Goal: Task Accomplishment & Management: Use online tool/utility

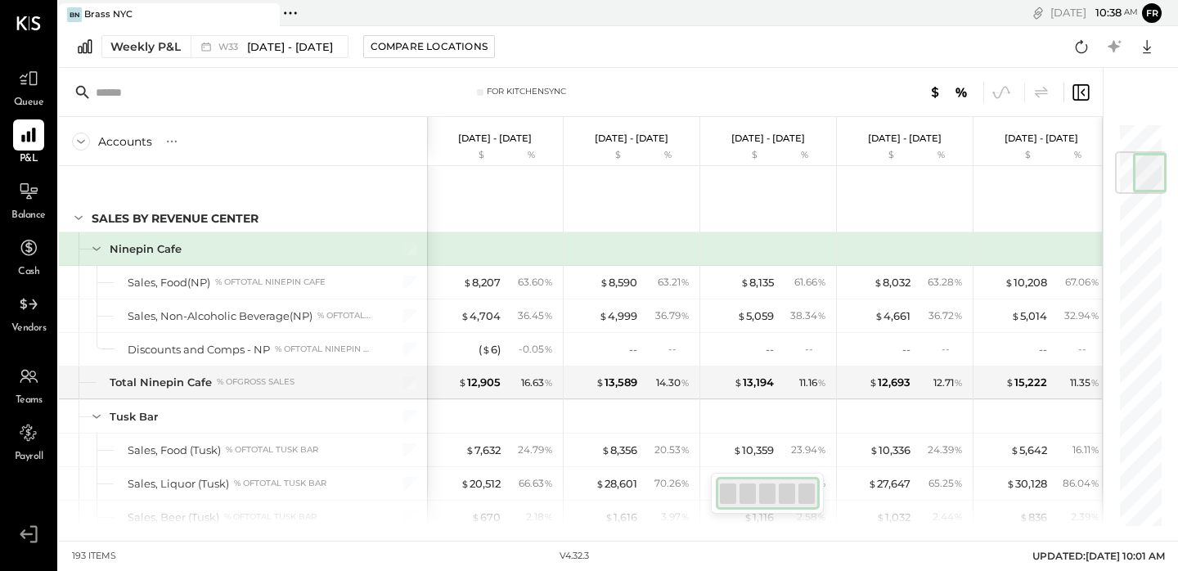
scroll to position [0, 2]
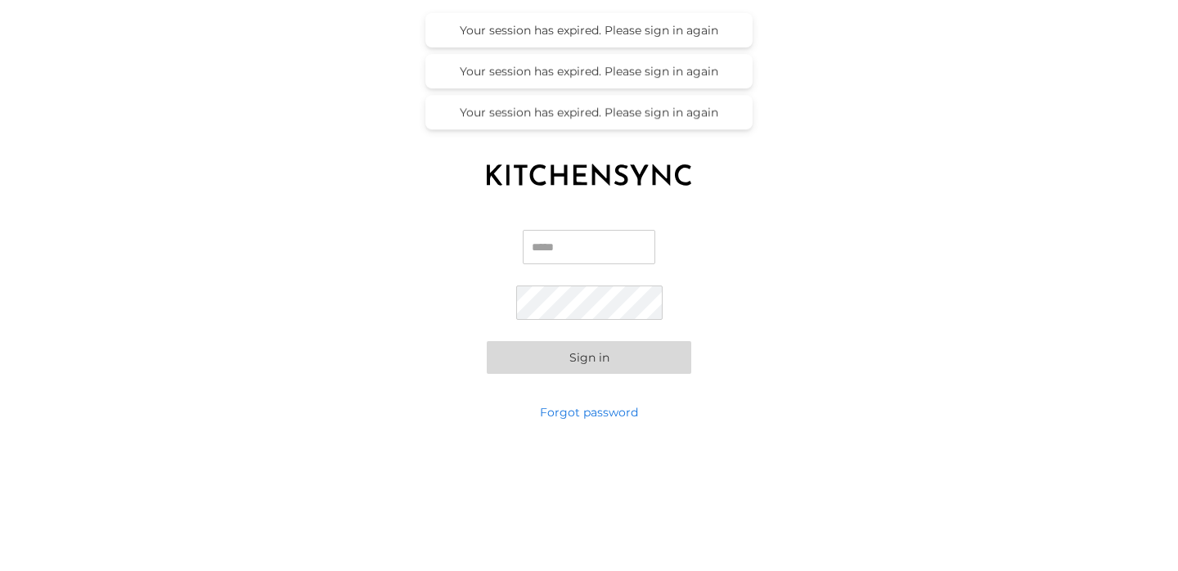
type input "**********"
click at [559, 349] on button "Sign in" at bounding box center [589, 357] width 204 height 33
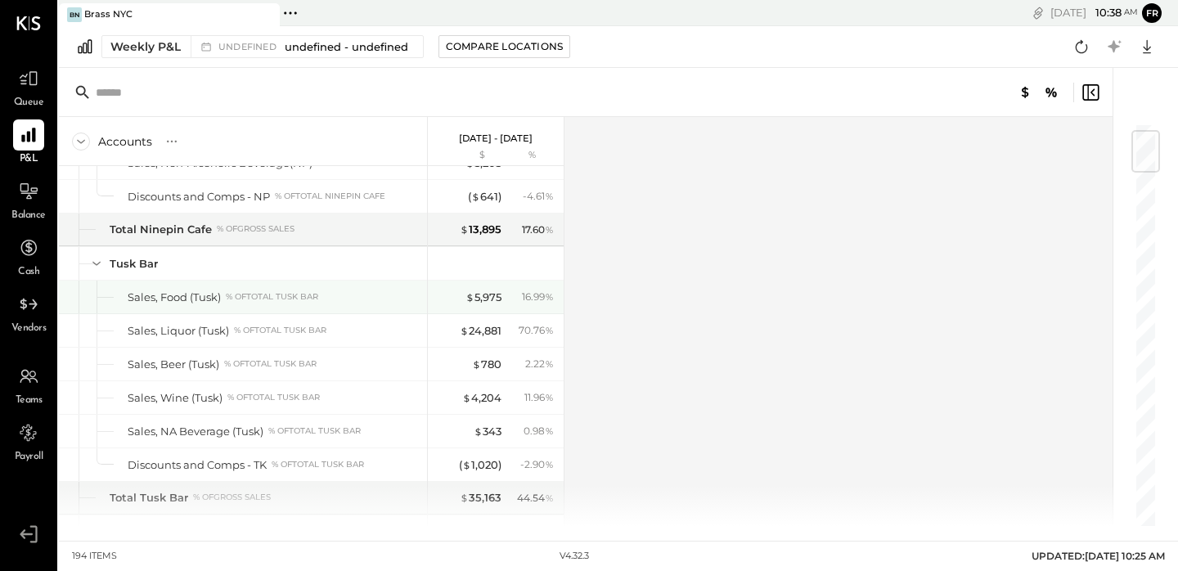
scroll to position [65, 0]
